Goal: Task Accomplishment & Management: Manage account settings

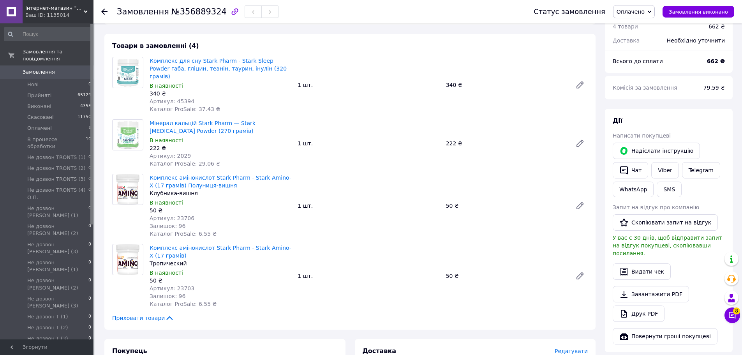
scroll to position [234, 0]
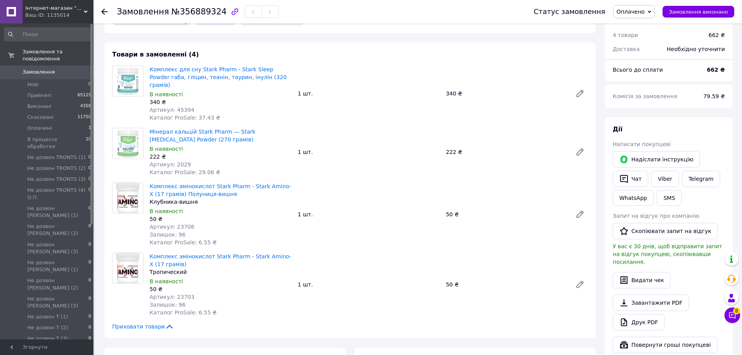
click at [636, 16] on span "Оплачено" at bounding box center [634, 11] width 42 height 13
click at [638, 23] on li "Прийнято" at bounding box center [658, 27] width 88 height 12
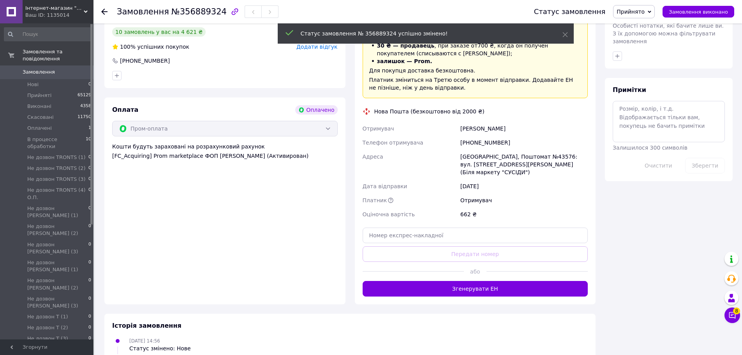
scroll to position [635, 0]
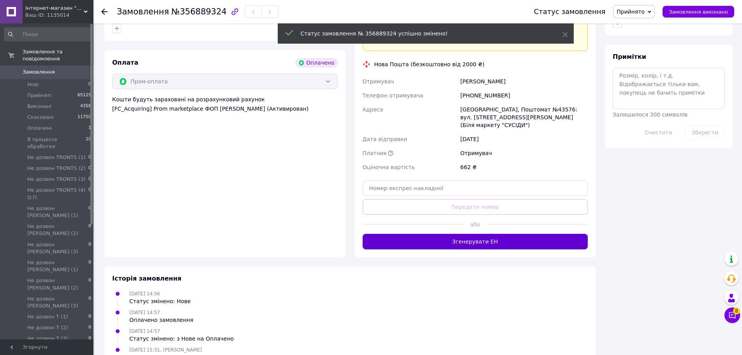
click at [506, 234] on button "Згенерувати ЕН" at bounding box center [476, 242] width 226 height 16
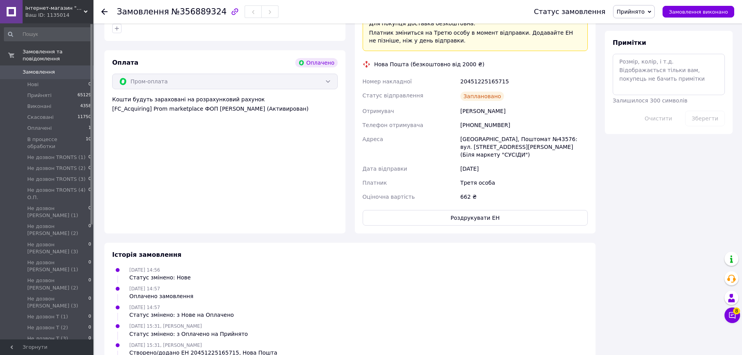
click at [201, 14] on span "№356889324" at bounding box center [198, 11] width 55 height 9
click at [144, 18] on div "Замовлення №356889324" at bounding box center [318, 11] width 402 height 23
click at [196, 13] on span "№356889324" at bounding box center [198, 11] width 55 height 9
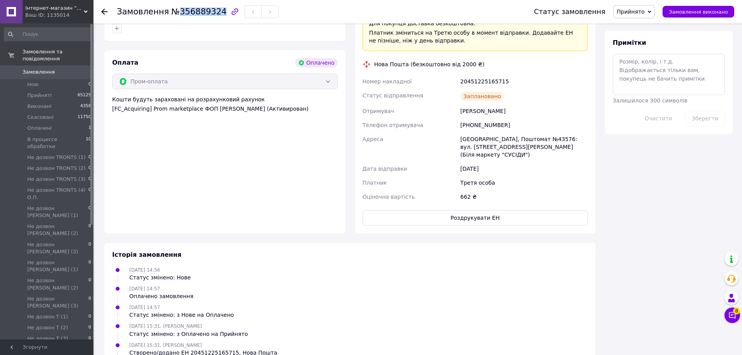
click at [196, 13] on span "№356889324" at bounding box center [198, 11] width 55 height 9
copy span "356889324"
click at [458, 210] on button "Роздрукувати ЕН" at bounding box center [476, 218] width 226 height 16
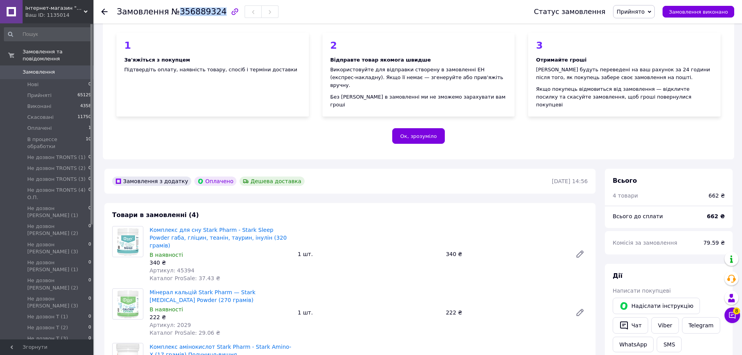
scroll to position [12, 0]
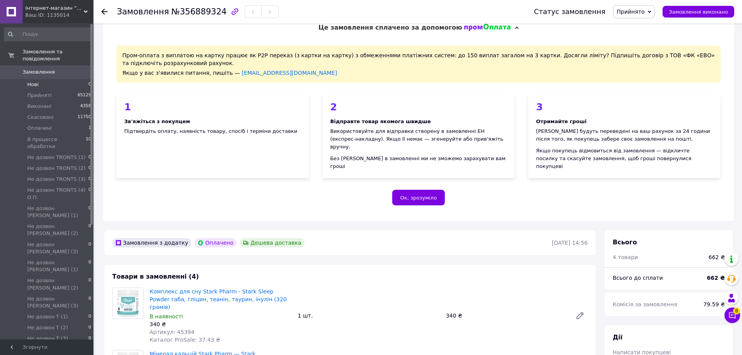
click at [48, 79] on li "Нові 0" at bounding box center [48, 84] width 96 height 11
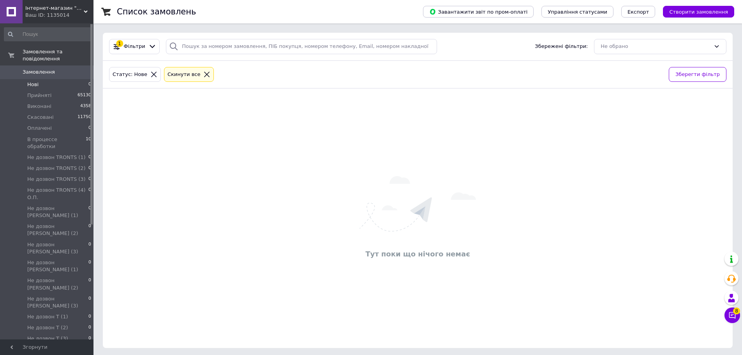
click at [35, 81] on span "Нові" at bounding box center [32, 84] width 11 height 7
click at [31, 81] on span "Нові" at bounding box center [32, 84] width 11 height 7
click at [203, 76] on icon at bounding box center [206, 74] width 7 height 7
